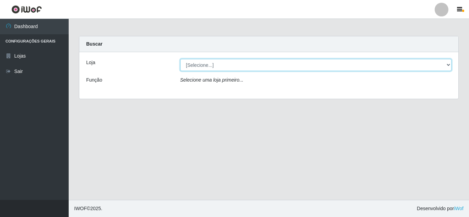
click at [451, 65] on select "[Selecione...] Queiroz Atacadão - [GEOGRAPHIC_DATA]" at bounding box center [315, 65] width 271 height 12
select select "225"
click at [180, 59] on select "[Selecione...] Queiroz Atacadão - [GEOGRAPHIC_DATA]" at bounding box center [315, 65] width 271 height 12
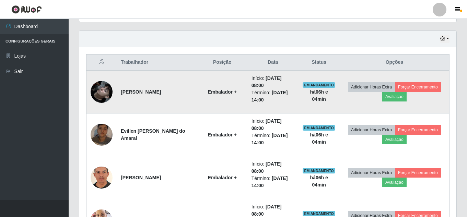
scroll to position [240, 0]
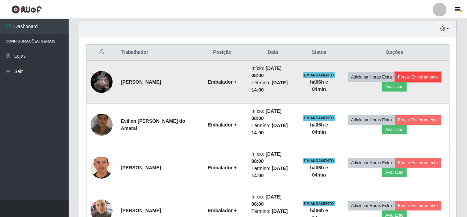
click at [424, 77] on button "Forçar Encerramento" at bounding box center [418, 77] width 46 height 10
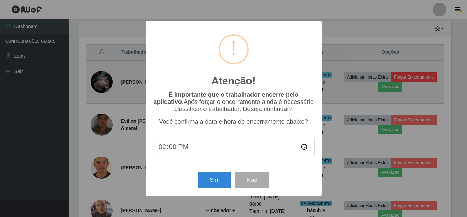
scroll to position [142, 374]
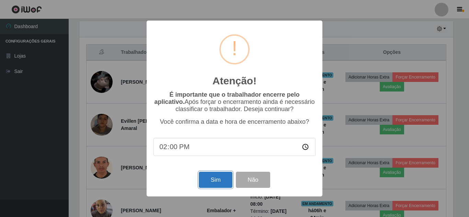
click at [219, 177] on button "Sim" at bounding box center [215, 180] width 33 height 16
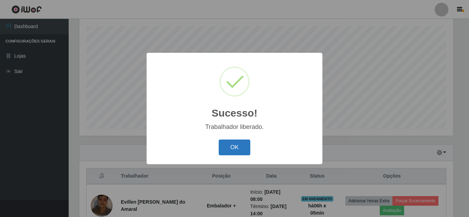
click at [235, 153] on button "OK" at bounding box center [235, 148] width 32 height 16
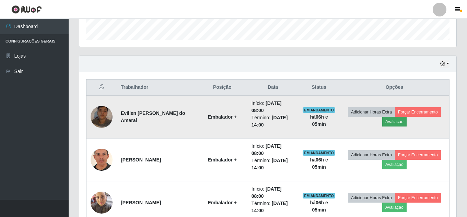
scroll to position [219, 0]
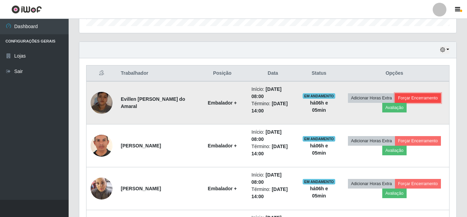
click at [422, 98] on button "Forçar Encerramento" at bounding box center [418, 98] width 46 height 10
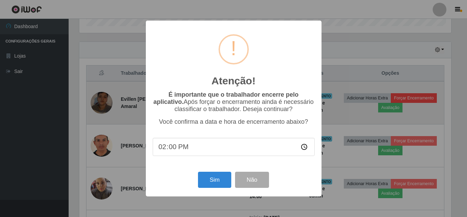
scroll to position [142, 374]
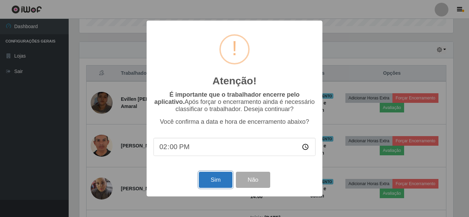
click at [214, 181] on button "Sim" at bounding box center [215, 180] width 33 height 16
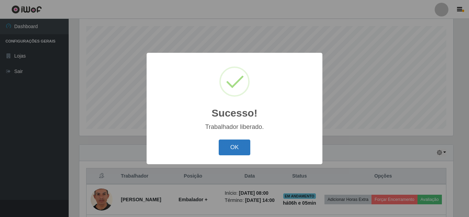
click at [230, 149] on button "OK" at bounding box center [235, 148] width 32 height 16
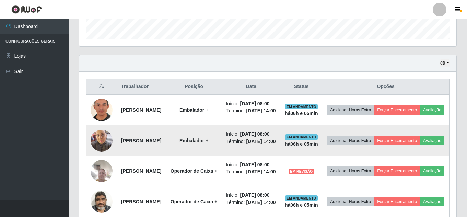
scroll to position [219, 0]
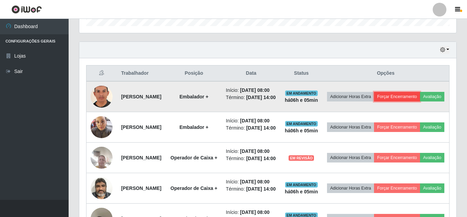
click at [420, 100] on button "Forçar Encerramento" at bounding box center [397, 97] width 46 height 10
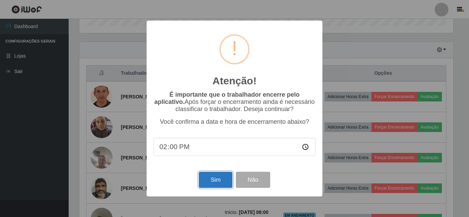
click at [218, 177] on button "Sim" at bounding box center [215, 180] width 33 height 16
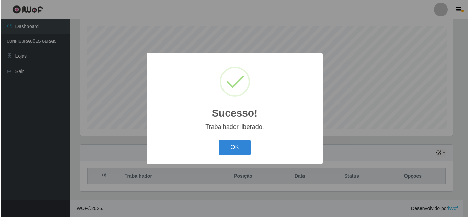
scroll to position [0, 0]
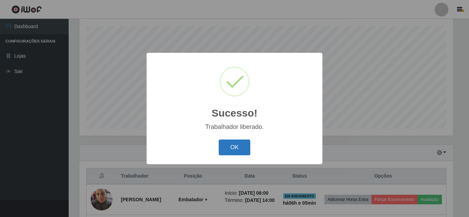
click at [237, 149] on button "OK" at bounding box center [235, 148] width 32 height 16
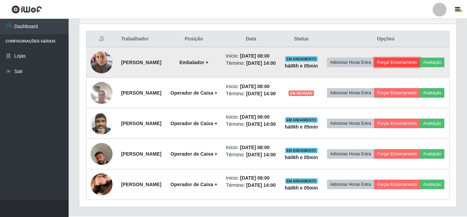
click at [413, 64] on button "Forçar Encerramento" at bounding box center [397, 63] width 46 height 10
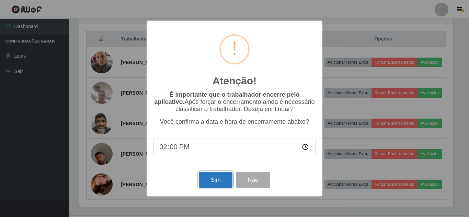
click at [224, 179] on button "Sim" at bounding box center [215, 180] width 33 height 16
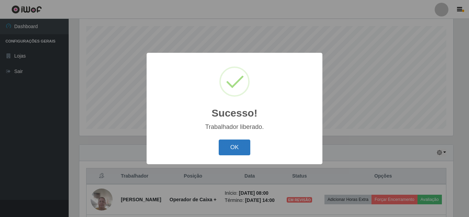
click at [238, 149] on button "OK" at bounding box center [235, 148] width 32 height 16
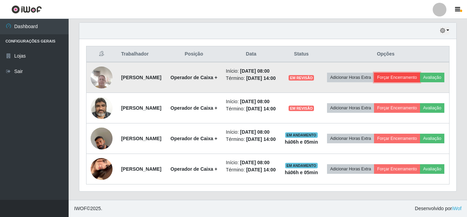
click at [415, 73] on button "Forçar Encerramento" at bounding box center [397, 78] width 46 height 10
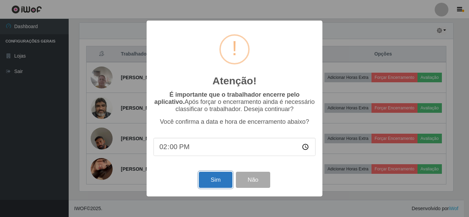
click at [217, 185] on button "Sim" at bounding box center [215, 180] width 33 height 16
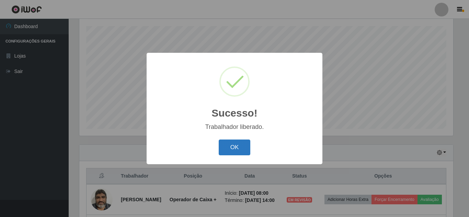
click at [234, 148] on button "OK" at bounding box center [235, 148] width 32 height 16
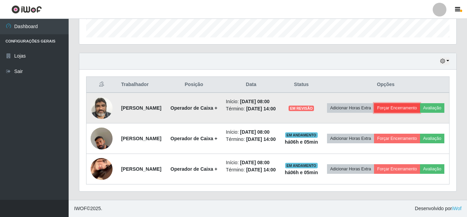
click at [410, 103] on button "Forçar Encerramento" at bounding box center [397, 108] width 46 height 10
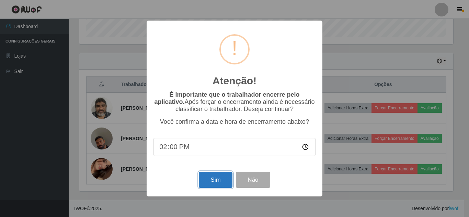
click at [217, 183] on button "Sim" at bounding box center [215, 180] width 33 height 16
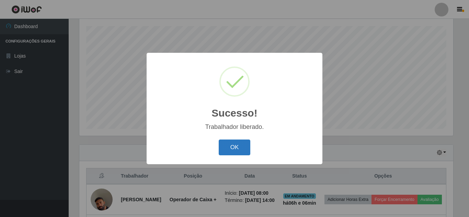
click at [235, 149] on button "OK" at bounding box center [235, 148] width 32 height 16
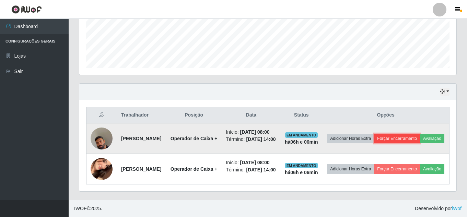
click at [406, 134] on button "Forçar Encerramento" at bounding box center [397, 139] width 46 height 10
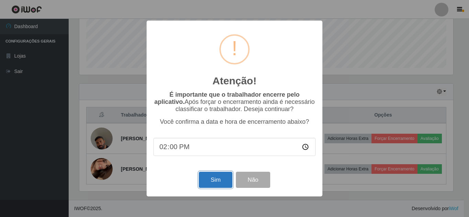
click at [219, 183] on button "Sim" at bounding box center [215, 180] width 33 height 16
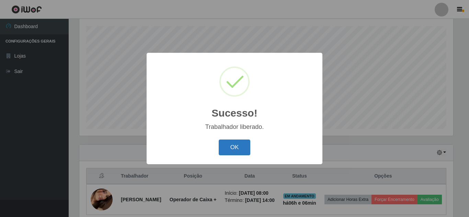
click at [235, 146] on button "OK" at bounding box center [235, 148] width 32 height 16
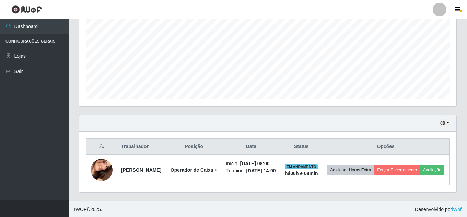
scroll to position [152, 0]
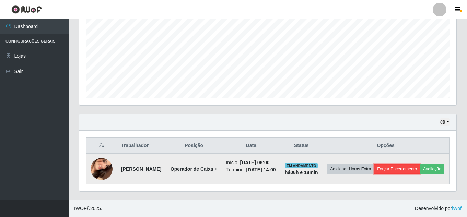
click at [408, 164] on button "Forçar Encerramento" at bounding box center [397, 169] width 46 height 10
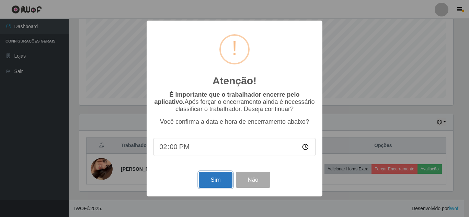
click at [216, 176] on button "Sim" at bounding box center [215, 180] width 33 height 16
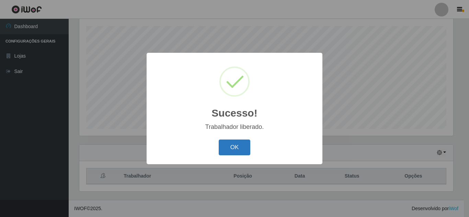
click at [228, 148] on button "OK" at bounding box center [235, 148] width 32 height 16
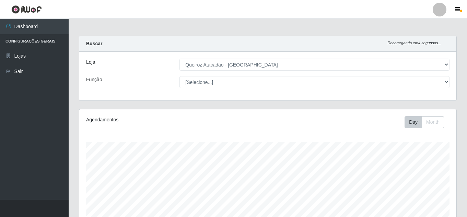
scroll to position [0, 0]
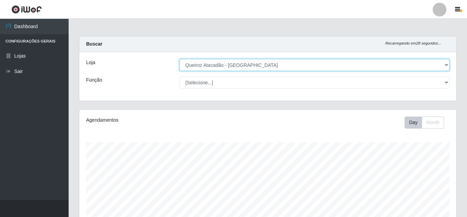
click at [234, 65] on select "[Selecione...] Queiroz Atacadão - [GEOGRAPHIC_DATA]" at bounding box center [314, 65] width 270 height 12
click at [179, 59] on select "[Selecione...] Queiroz Atacadão - [GEOGRAPHIC_DATA]" at bounding box center [314, 65] width 270 height 12
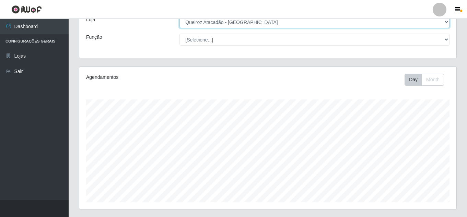
scroll to position [116, 0]
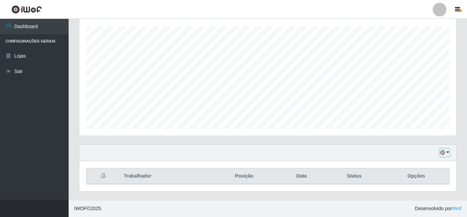
click at [443, 151] on icon "button" at bounding box center [442, 152] width 5 height 5
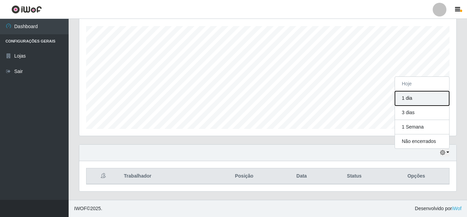
click at [407, 99] on button "1 dia" at bounding box center [422, 98] width 54 height 14
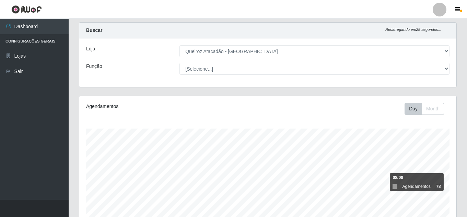
scroll to position [0, 0]
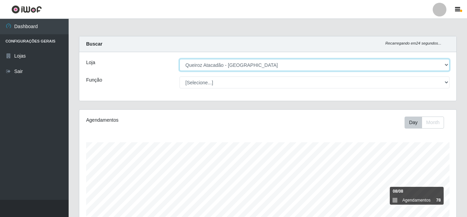
click at [306, 68] on select "[Selecione...] Queiroz Atacadão - [GEOGRAPHIC_DATA]" at bounding box center [314, 65] width 270 height 12
click at [179, 59] on select "[Selecione...] Queiroz Atacadão - [GEOGRAPHIC_DATA]" at bounding box center [314, 65] width 270 height 12
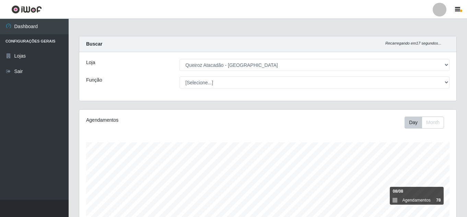
click at [344, 4] on header "Perfil Alterar Senha Sair" at bounding box center [233, 9] width 467 height 19
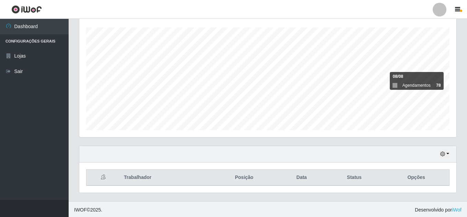
scroll to position [116, 0]
click at [444, 154] on icon "button" at bounding box center [442, 152] width 5 height 5
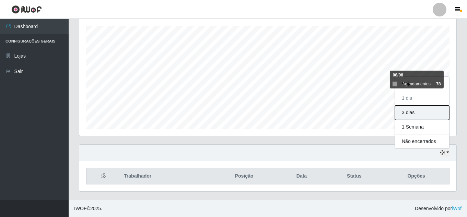
click at [413, 116] on button "3 dias" at bounding box center [422, 113] width 54 height 14
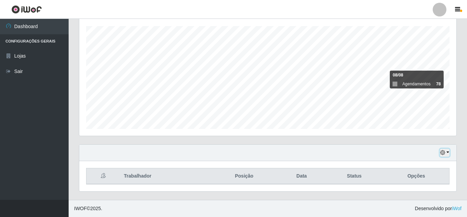
click at [444, 154] on icon "button" at bounding box center [442, 152] width 5 height 5
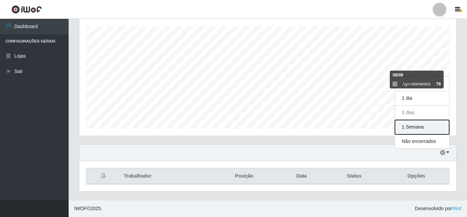
click at [416, 128] on button "1 Semana" at bounding box center [422, 127] width 54 height 14
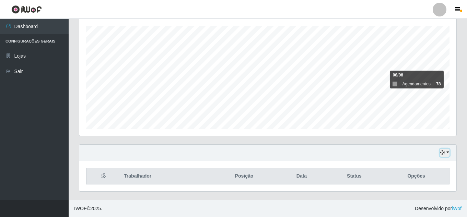
click at [443, 151] on icon "button" at bounding box center [442, 152] width 5 height 5
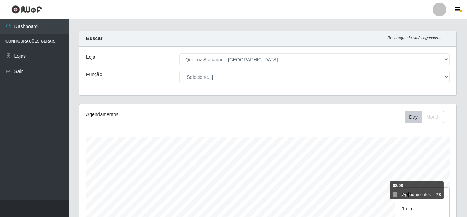
scroll to position [0, 0]
